Goal: Register for event/course

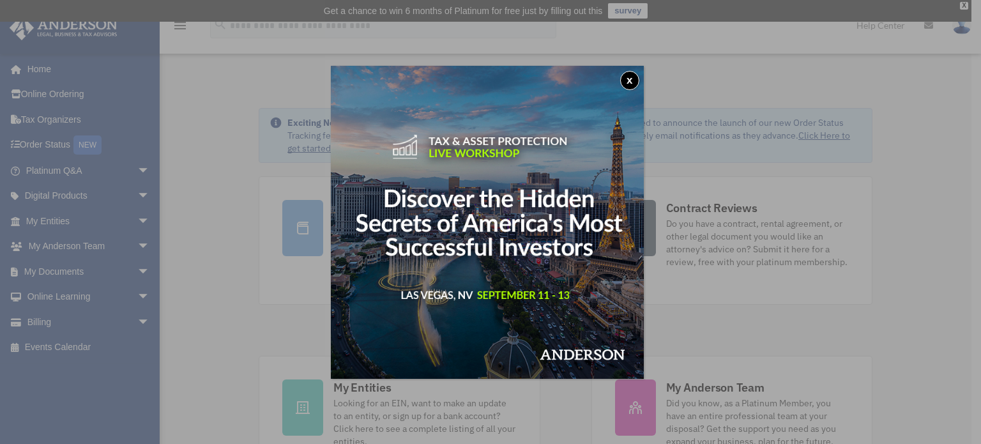
click at [635, 84] on button "x" at bounding box center [629, 80] width 19 height 19
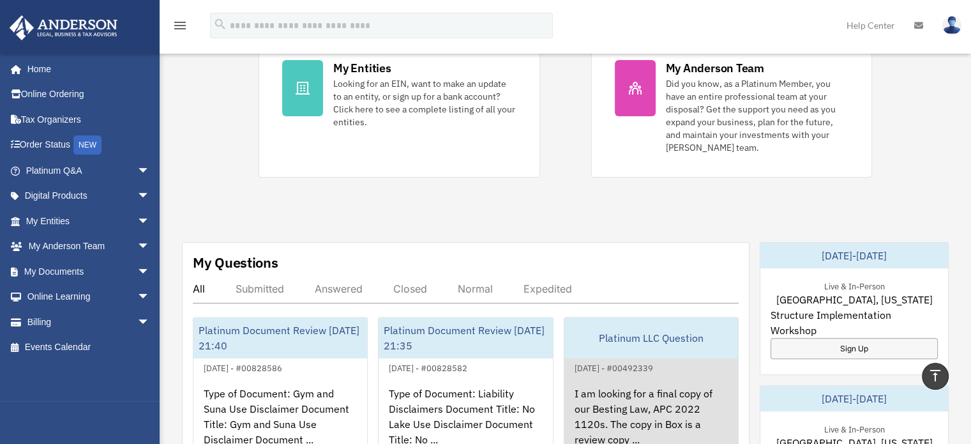
scroll to position [511, 0]
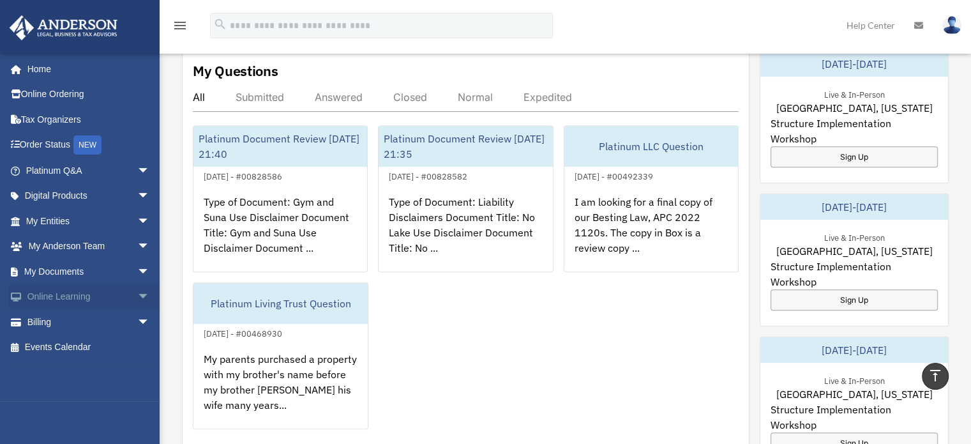
click at [137, 297] on span "arrow_drop_down" at bounding box center [150, 297] width 26 height 26
click at [48, 320] on link "Courses" at bounding box center [93, 322] width 151 height 26
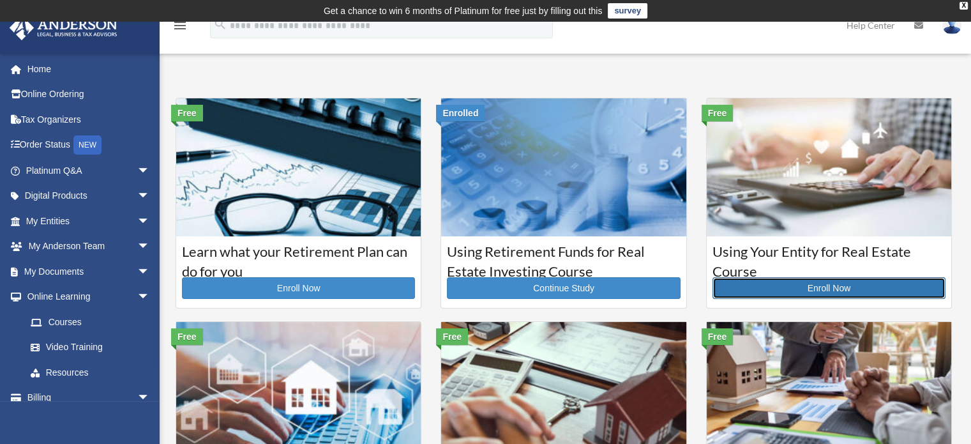
click at [819, 287] on link "Enroll Now" at bounding box center [828, 288] width 233 height 22
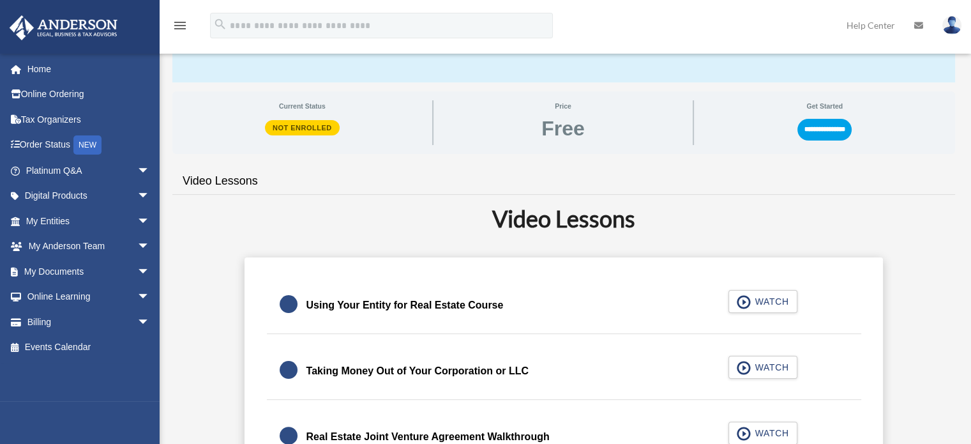
scroll to position [255, 0]
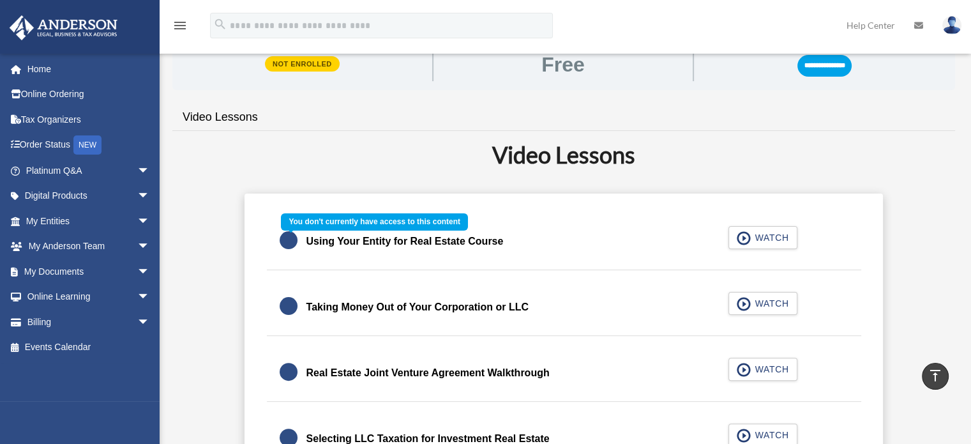
click at [777, 242] on div "Using Your Entity for Real Estate Course WATCH" at bounding box center [564, 241] width 626 height 57
click at [743, 237] on div "Using Your Entity for Real Estate Course WATCH" at bounding box center [564, 241] width 626 height 57
drag, startPoint x: 266, startPoint y: 237, endPoint x: 280, endPoint y: 243, distance: 16.0
click at [266, 237] on div "Using Your Entity for Real Estate Course WATCH" at bounding box center [564, 241] width 626 height 57
click at [286, 243] on div "Using Your Entity for Real Estate Course WATCH" at bounding box center [564, 241] width 626 height 57
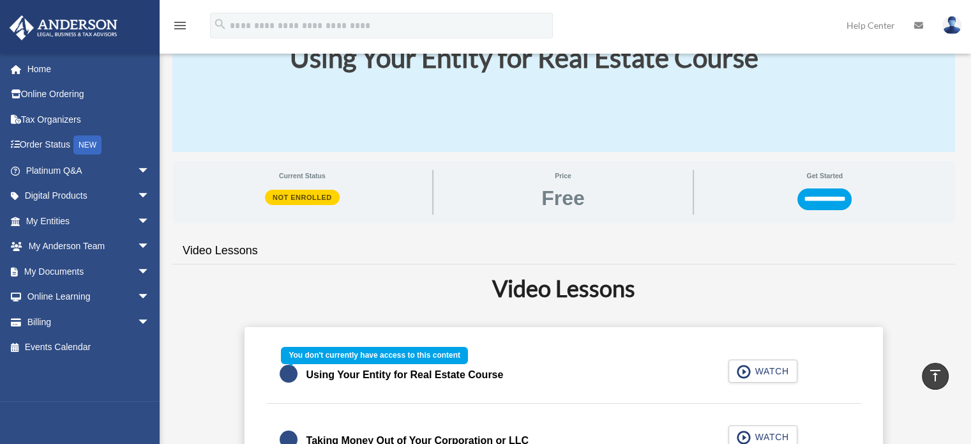
scroll to position [64, 0]
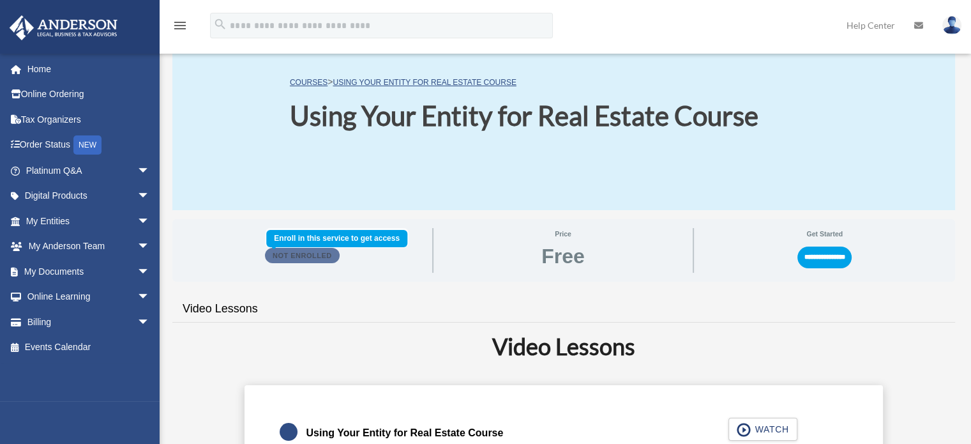
click at [303, 257] on span "Not Enrolled" at bounding box center [302, 255] width 75 height 15
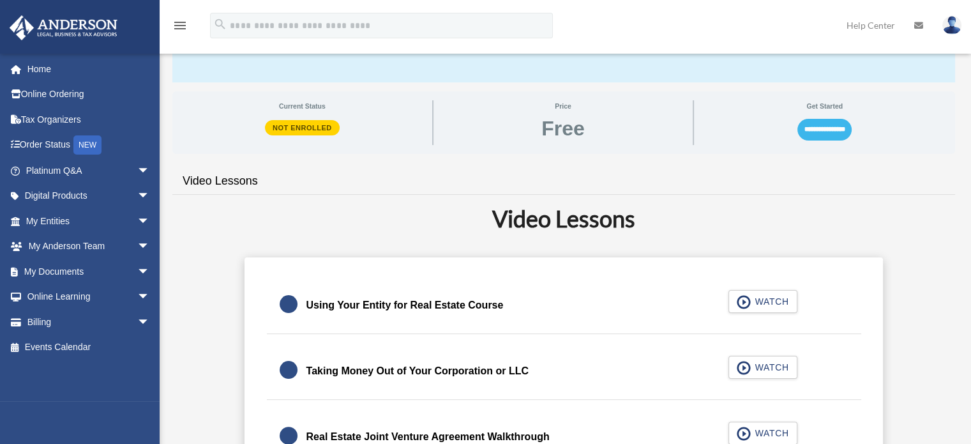
click at [845, 129] on input "**********" at bounding box center [824, 130] width 54 height 22
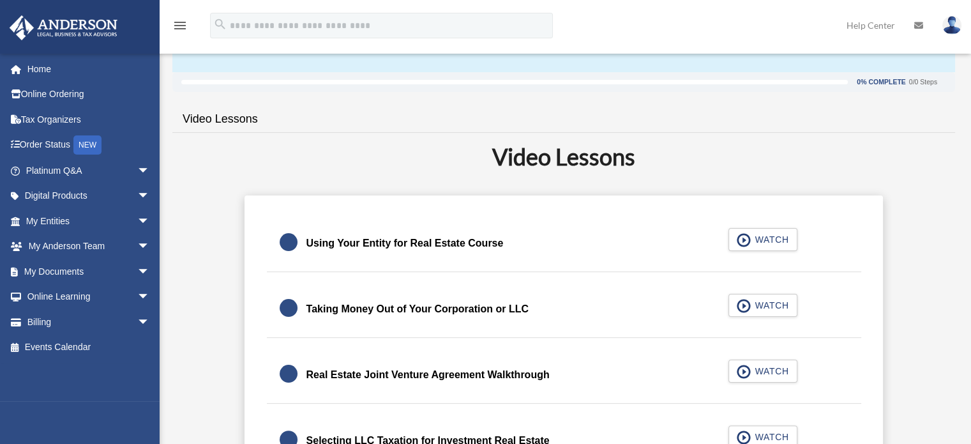
scroll to position [255, 0]
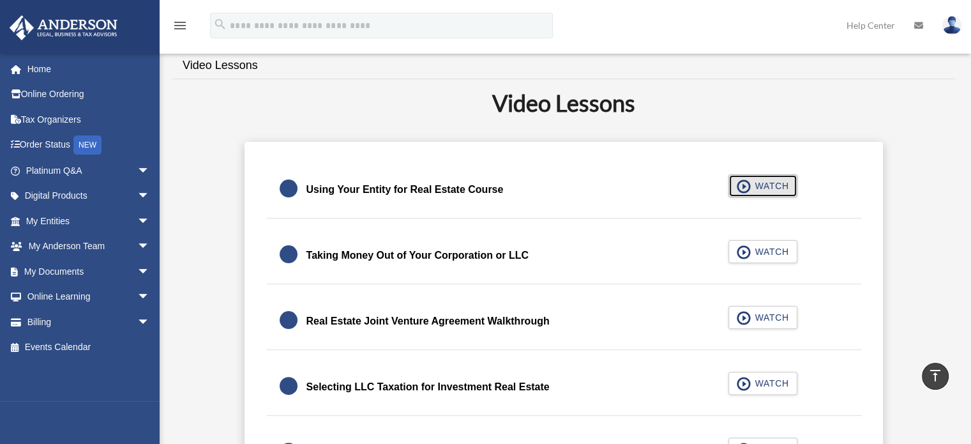
click at [770, 186] on span "WATCH" at bounding box center [770, 185] width 38 height 13
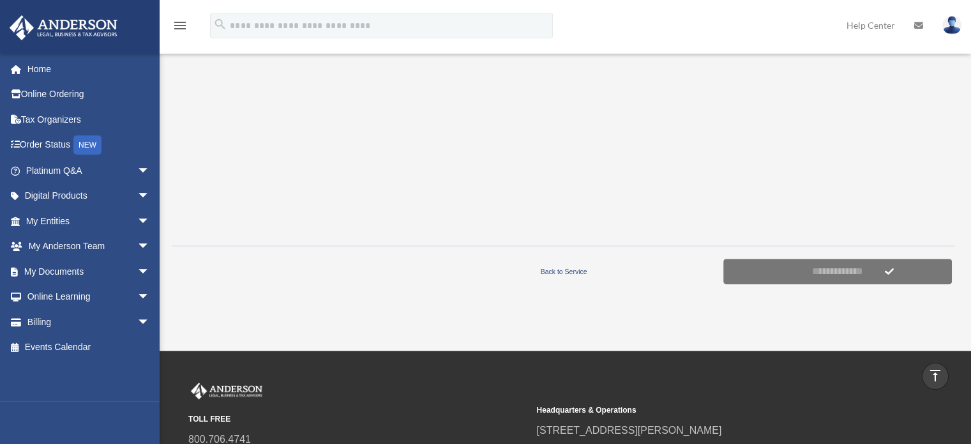
scroll to position [319, 0]
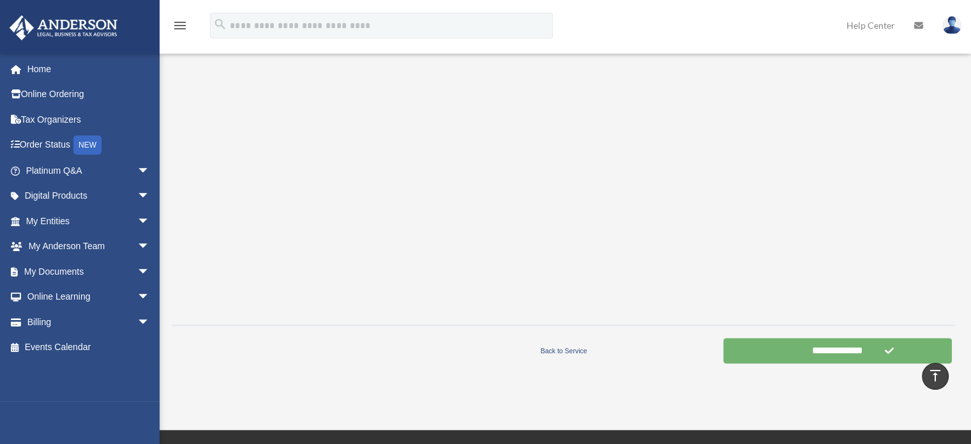
click at [863, 347] on input "**********" at bounding box center [837, 351] width 229 height 26
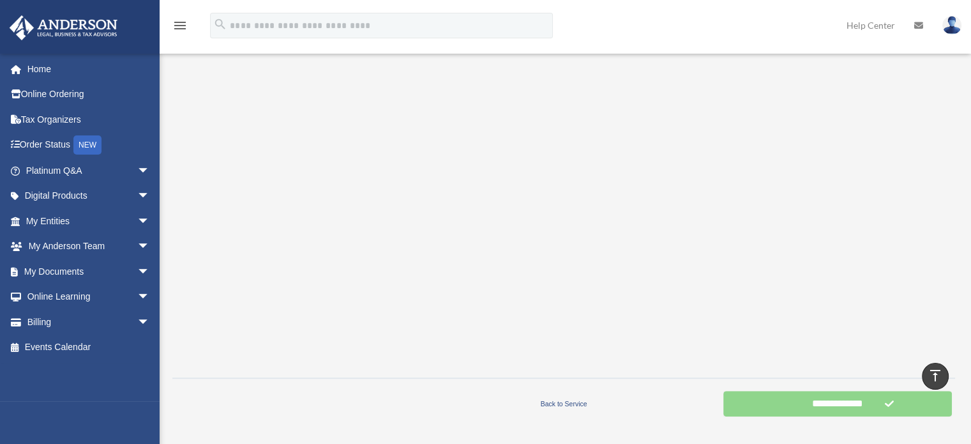
scroll to position [192, 0]
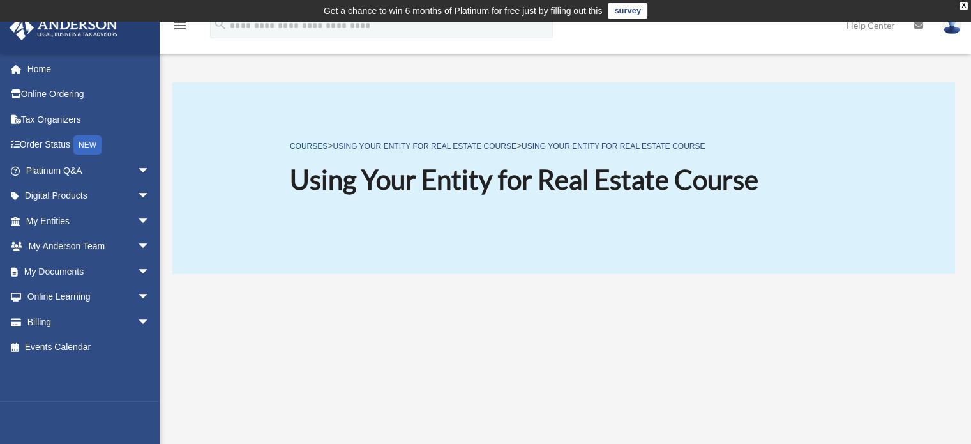
click at [319, 142] on link "COURSES" at bounding box center [309, 146] width 38 height 9
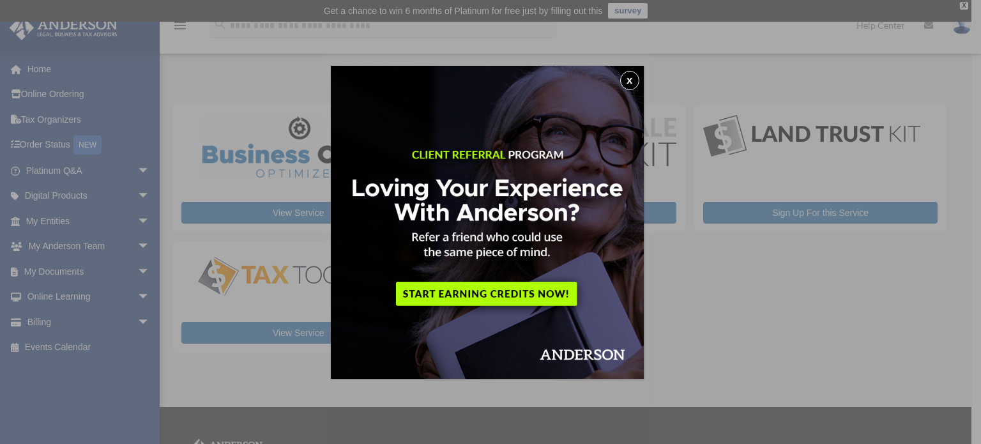
click at [627, 82] on button "x" at bounding box center [629, 80] width 19 height 19
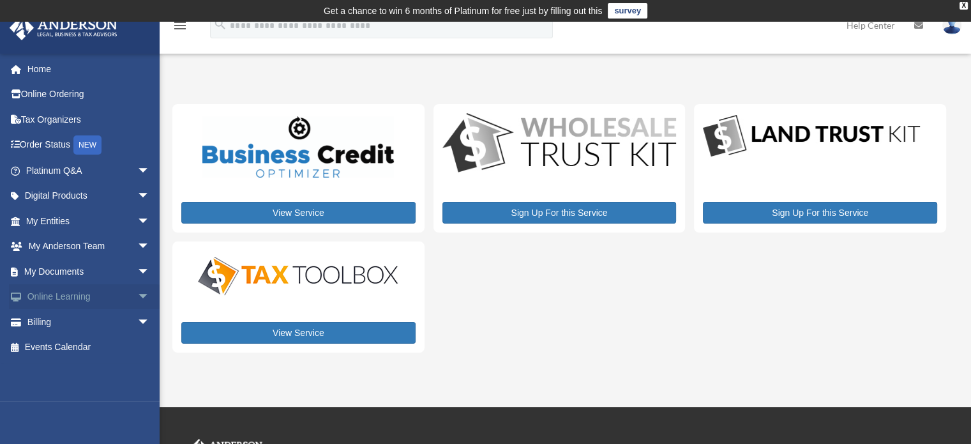
click at [137, 293] on span "arrow_drop_down" at bounding box center [150, 297] width 26 height 26
click at [93, 318] on link "Courses" at bounding box center [93, 322] width 151 height 26
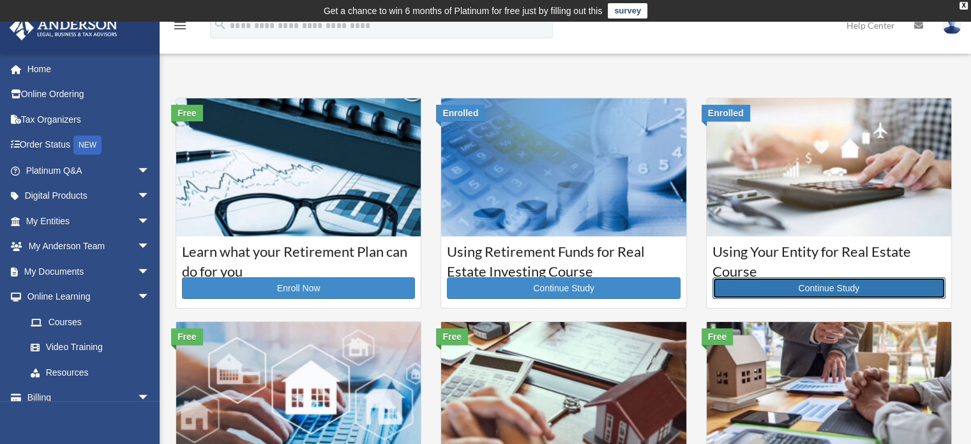
click at [843, 293] on link "Continue Study" at bounding box center [828, 288] width 233 height 22
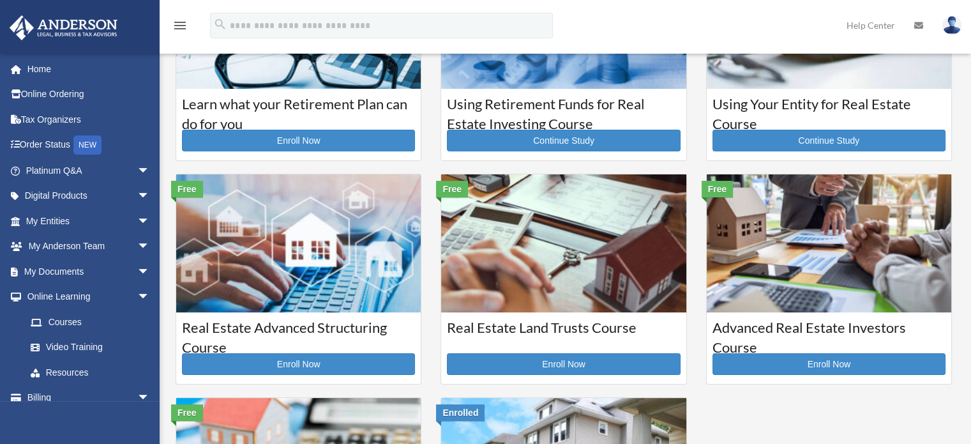
scroll to position [149, 0]
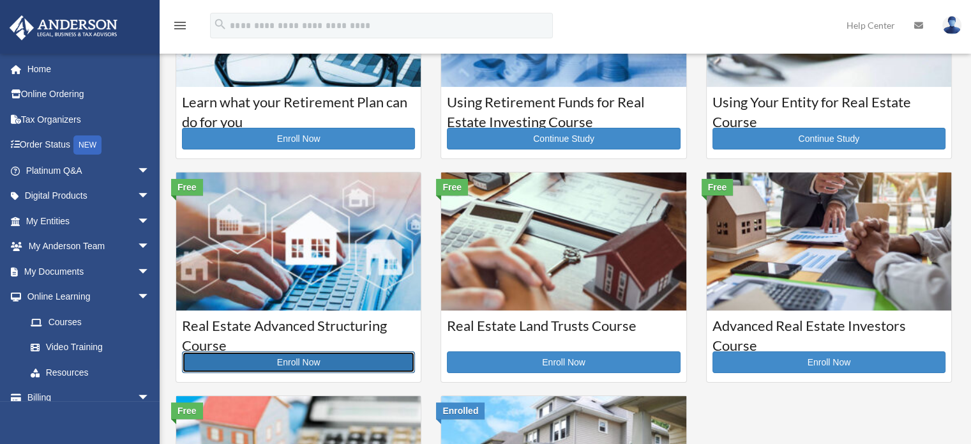
click at [279, 356] on link "Enroll Now" at bounding box center [298, 362] width 233 height 22
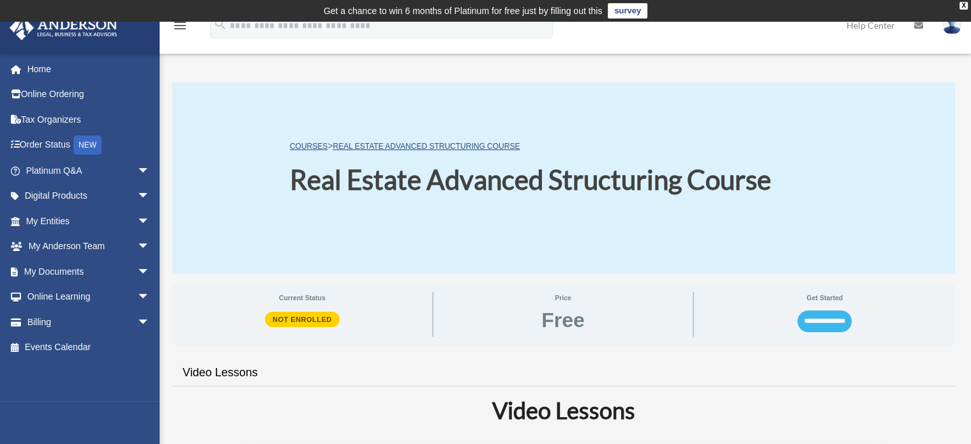
click at [810, 319] on input "**********" at bounding box center [824, 321] width 54 height 22
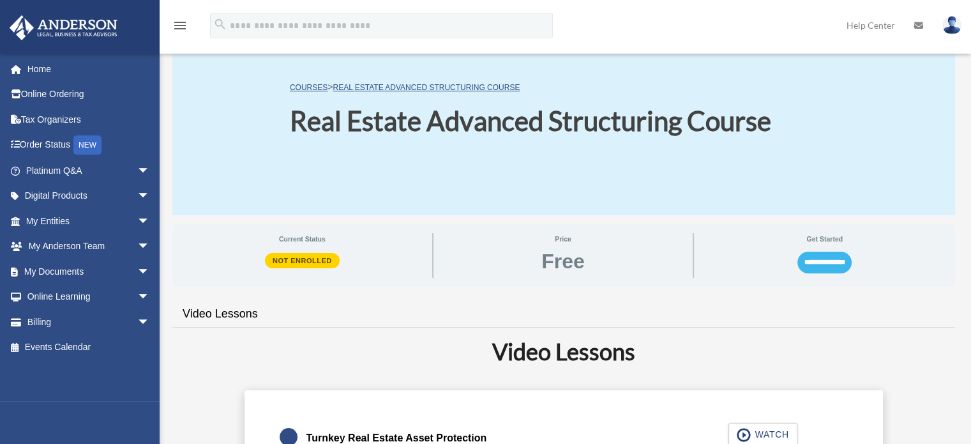
scroll to position [192, 0]
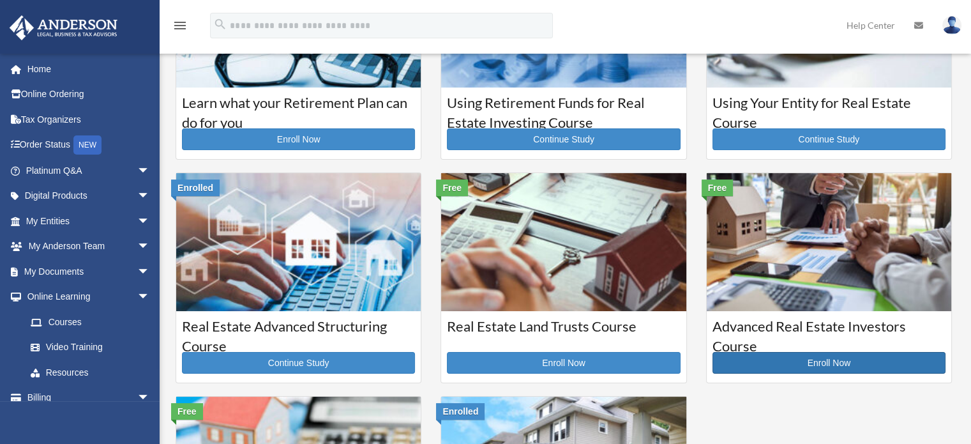
scroll to position [149, 0]
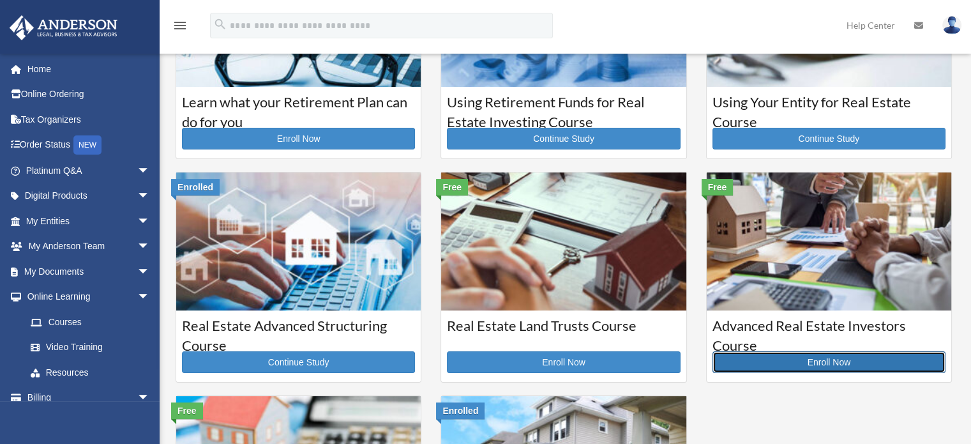
click at [812, 363] on link "Enroll Now" at bounding box center [828, 362] width 233 height 22
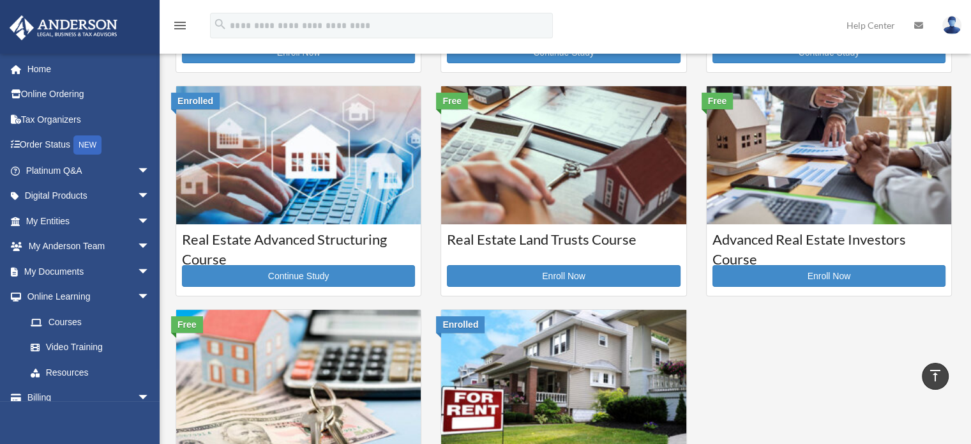
scroll to position [44, 0]
